Goal: Register for event/course

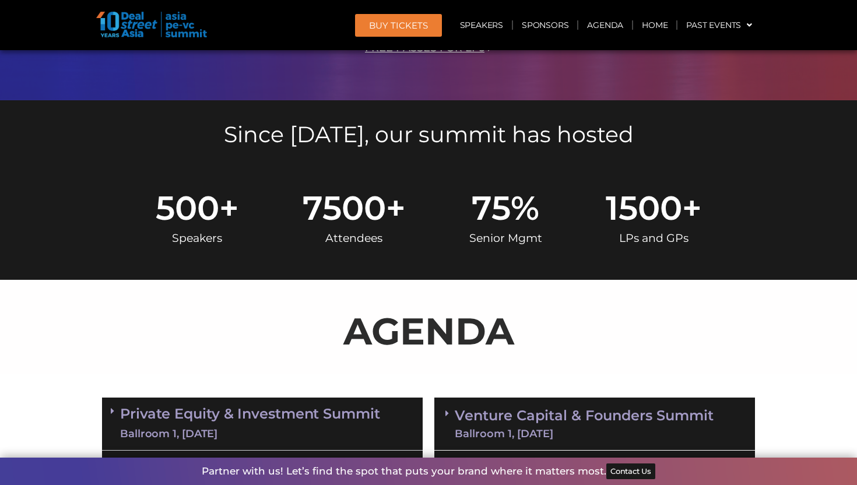
scroll to position [1000, 0]
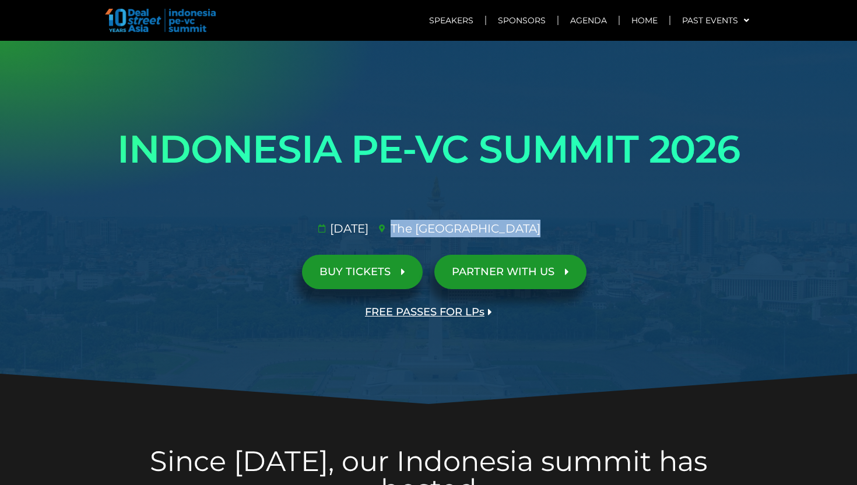
copy span "The St. Regis Jakarta​"
drag, startPoint x: 550, startPoint y: 232, endPoint x: 422, endPoint y: 232, distance: 128.3
click at [422, 232] on ul "29 Jan 2026​ The St. Regis Jakarta​" at bounding box center [429, 228] width 662 height 17
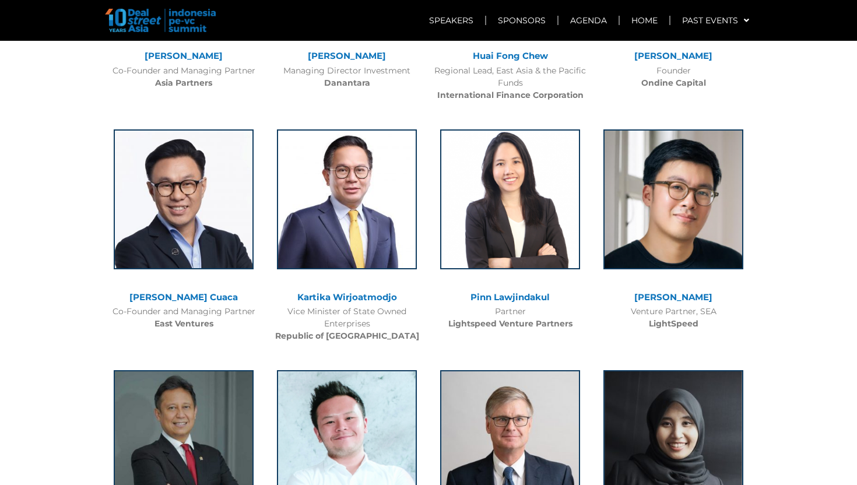
scroll to position [994, 0]
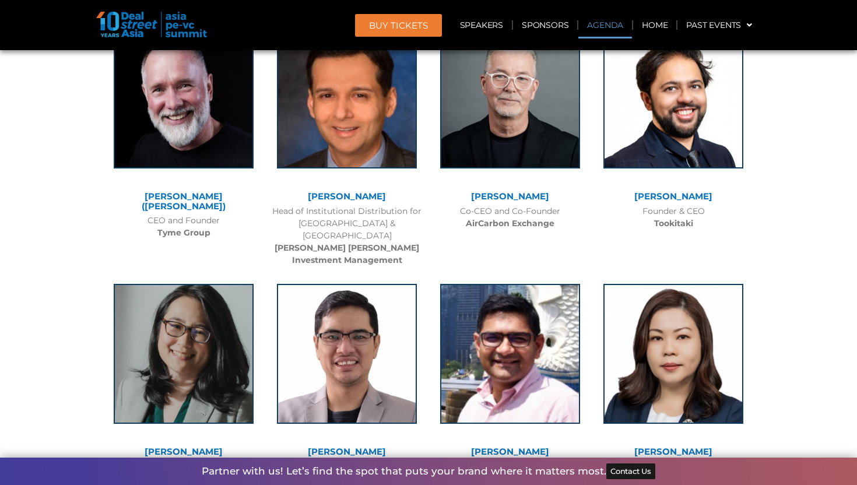
scroll to position [7793, 0]
